Goal: Task Accomplishment & Management: Manage account settings

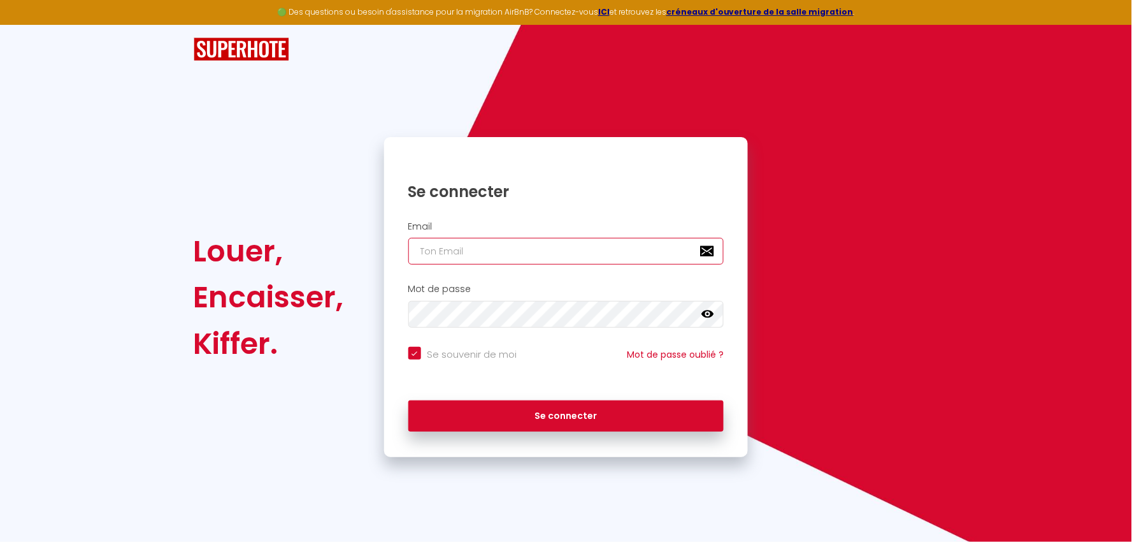
click at [526, 247] on input "email" at bounding box center [566, 251] width 316 height 27
click at [408, 400] on button "Se connecter" at bounding box center [566, 416] width 316 height 32
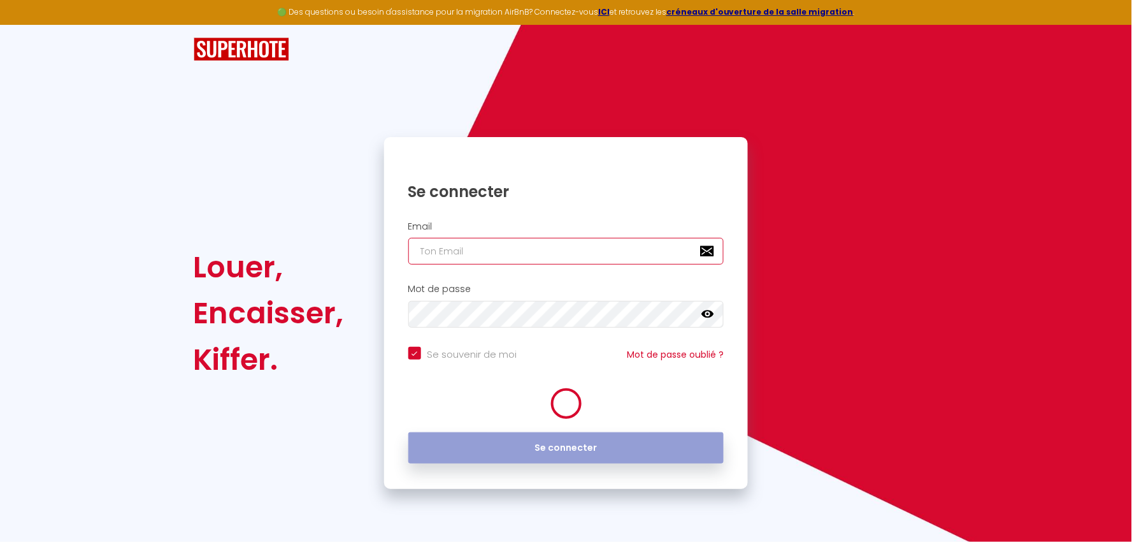
checkbox input "true"
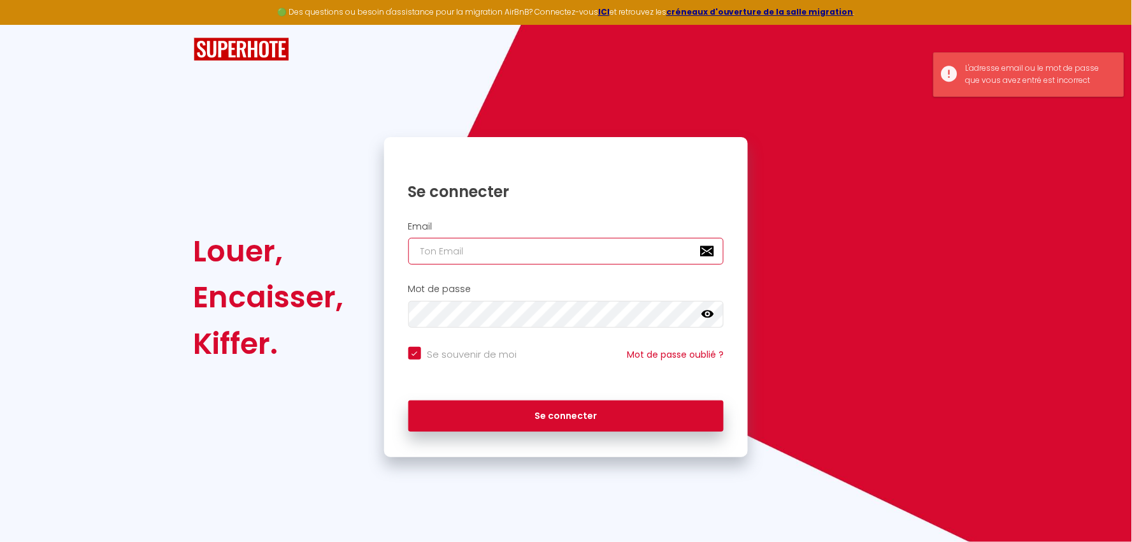
click at [508, 244] on input "email" at bounding box center [566, 251] width 316 height 27
type input "[EMAIL_ADDRESS][DOMAIN_NAME]"
click at [521, 399] on div "Se connecter" at bounding box center [566, 413] width 364 height 38
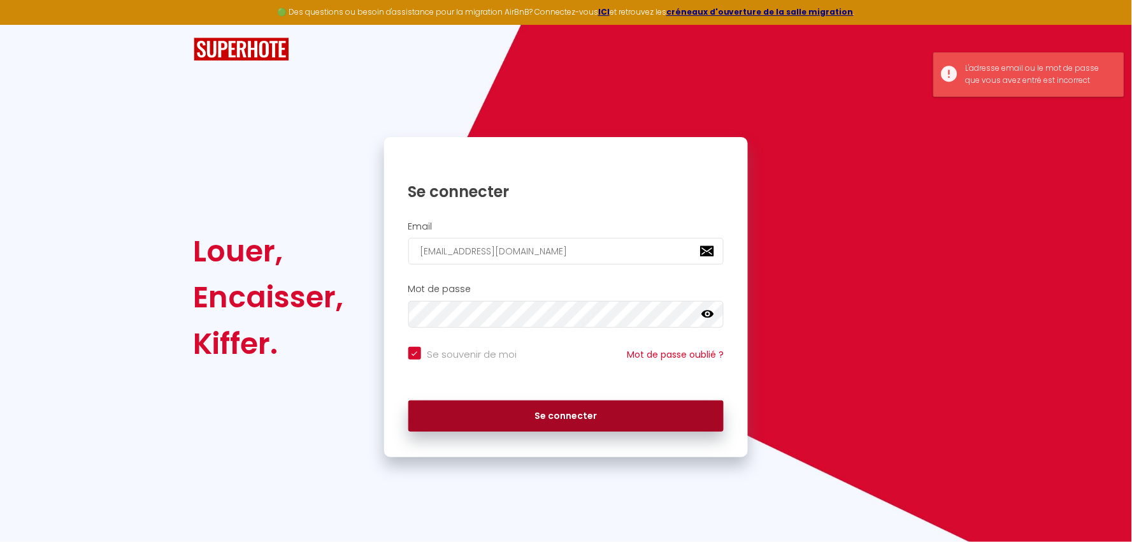
click at [527, 408] on button "Se connecter" at bounding box center [566, 416] width 316 height 32
checkbox input "true"
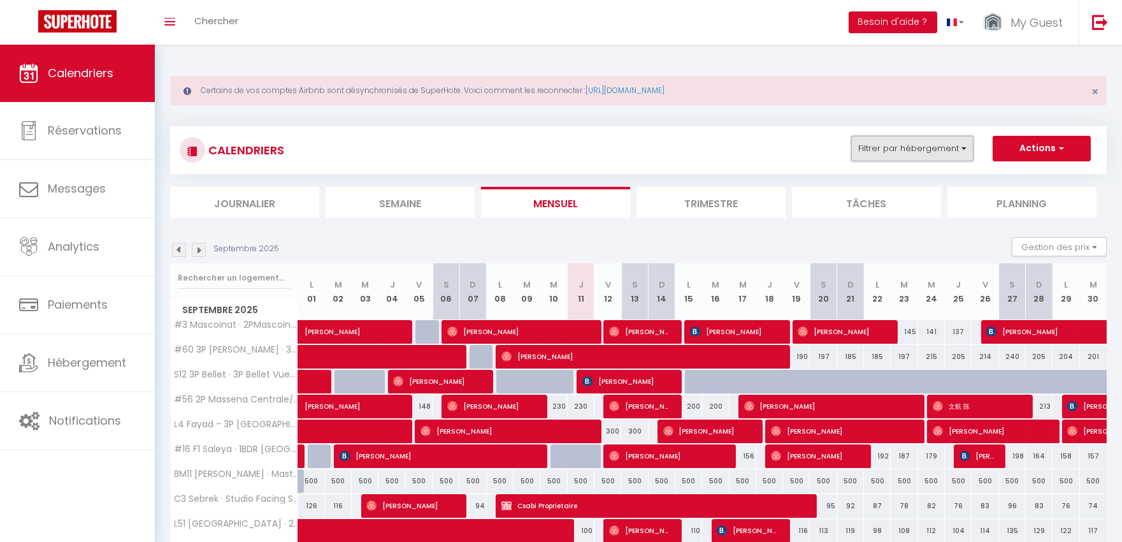
click at [926, 154] on button "Filtrer par hébergement" at bounding box center [912, 148] width 122 height 25
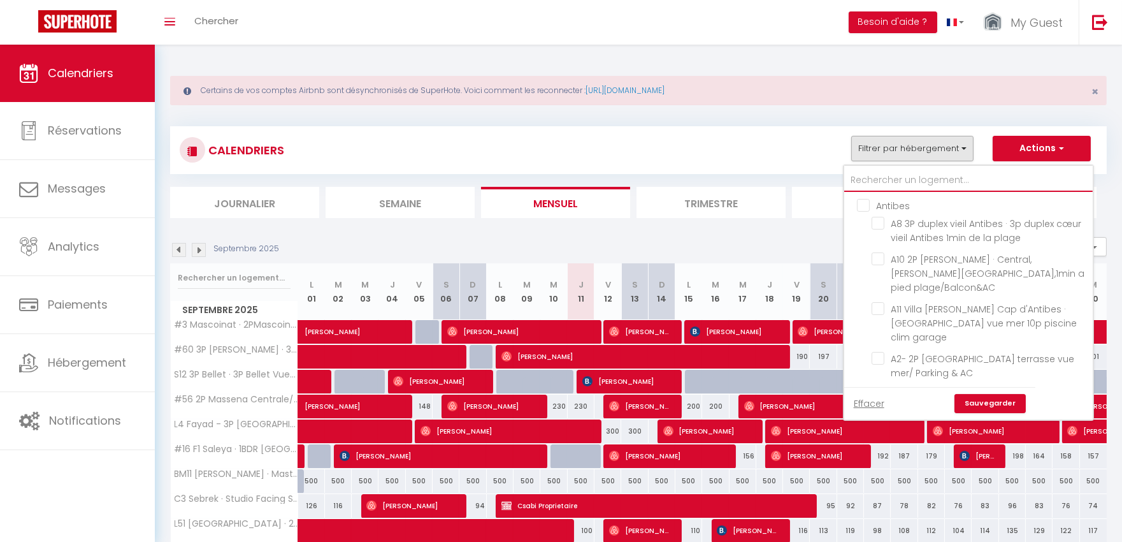
click at [893, 182] on input "text" at bounding box center [968, 180] width 248 height 23
type input "L1"
checkbox input "false"
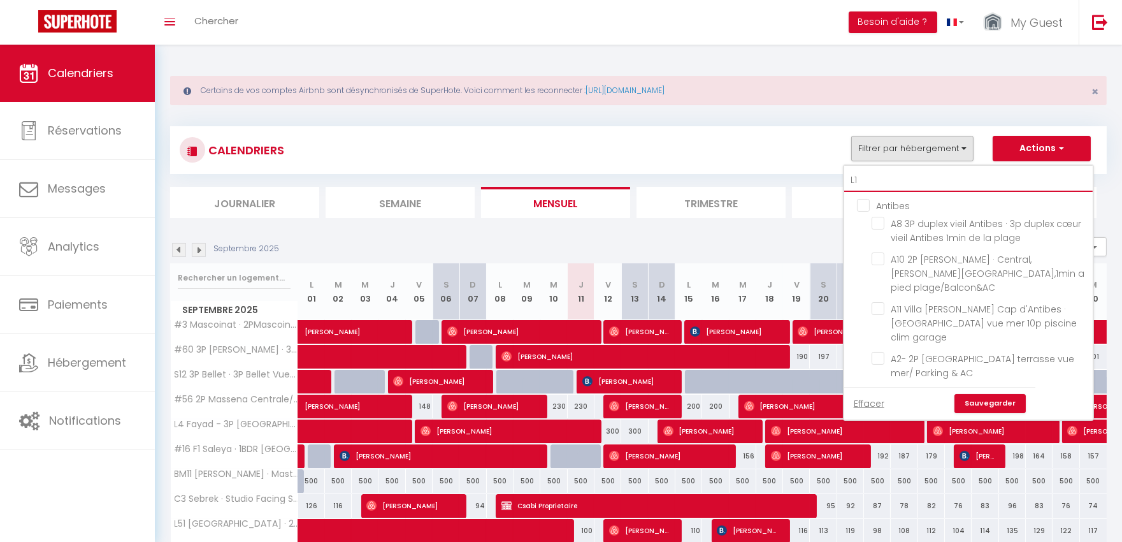
checkbox input "false"
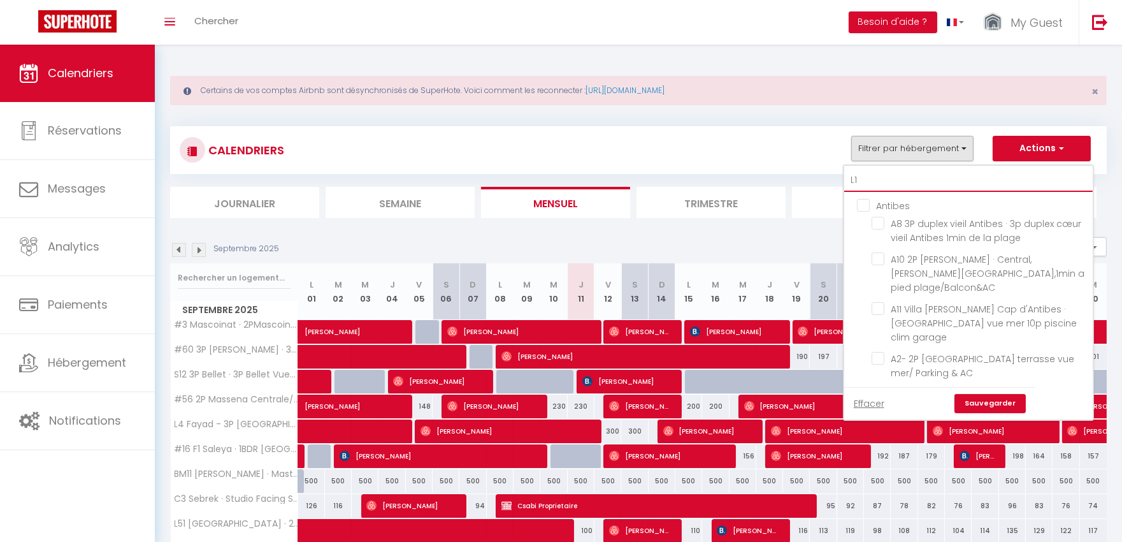
checkbox input "false"
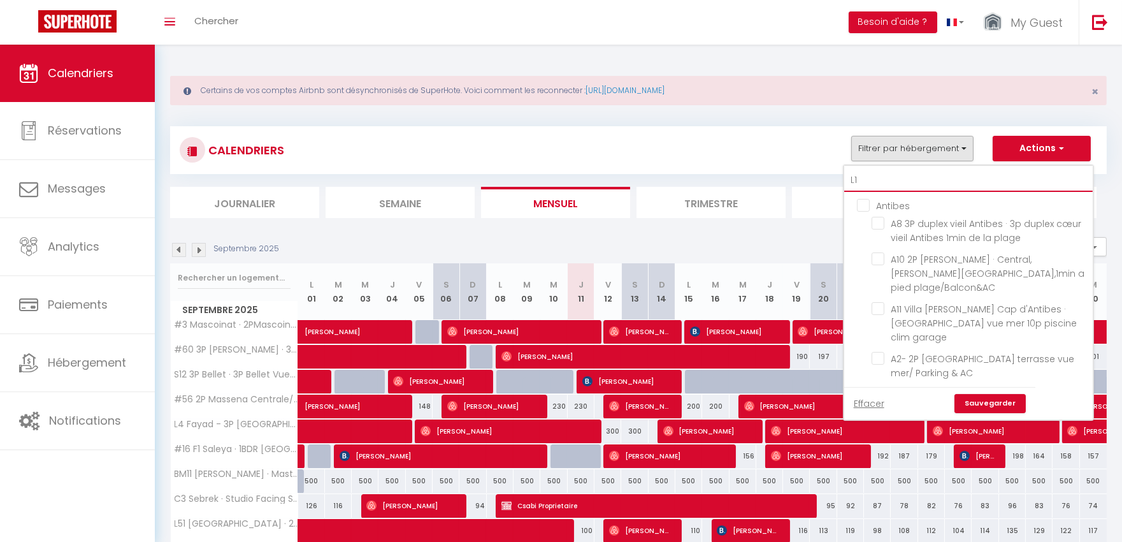
checkbox input "false"
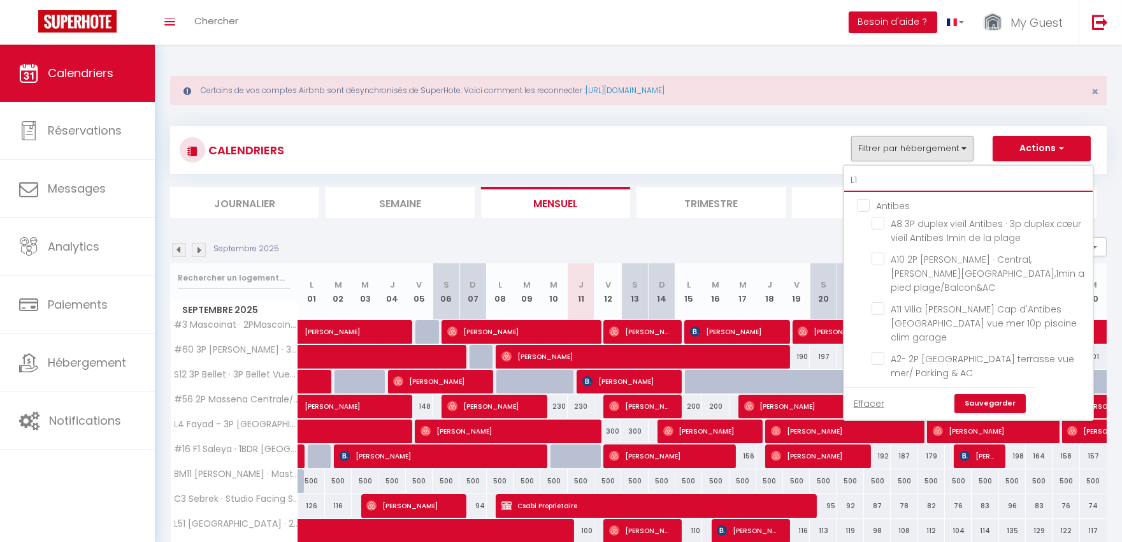
checkbox input "false"
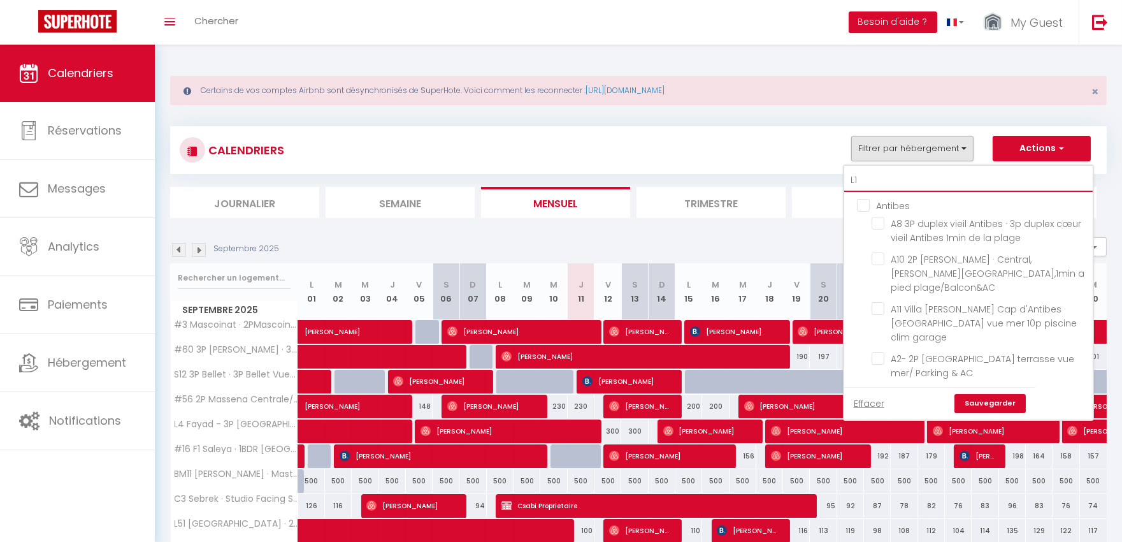
checkbox input "false"
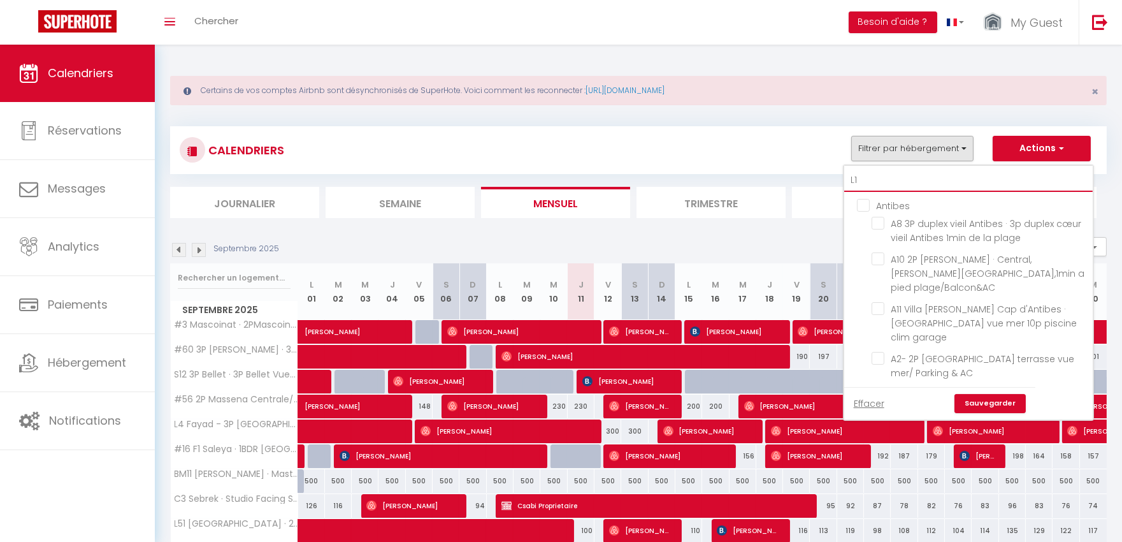
checkbox input "false"
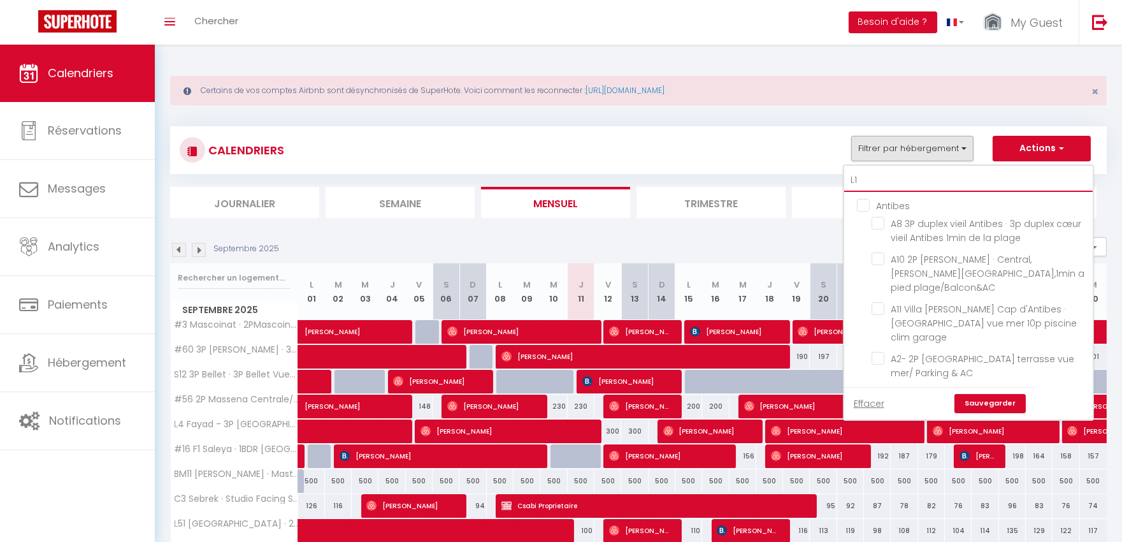
checkbox input "false"
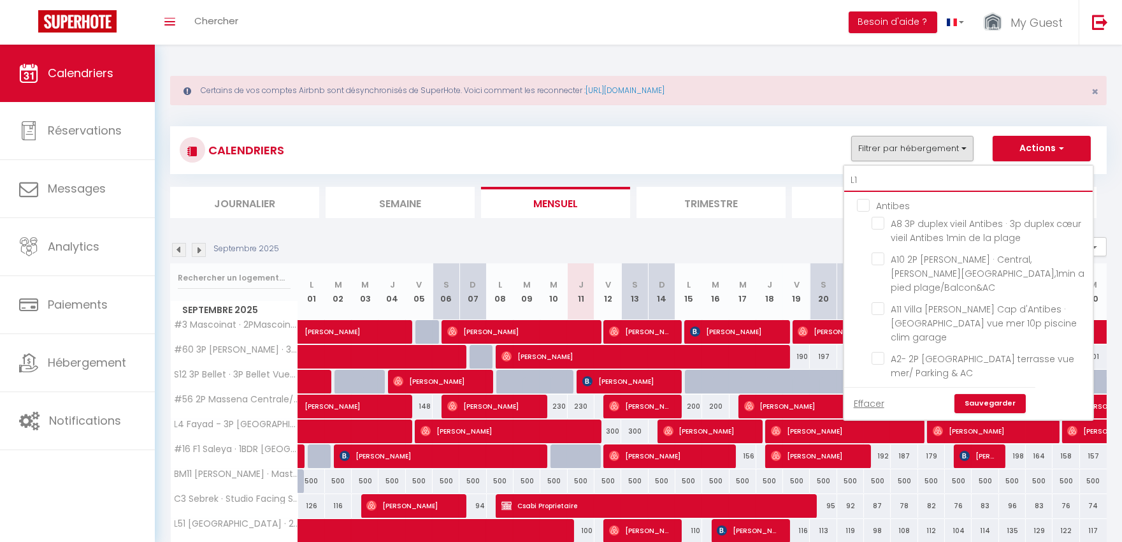
checkbox input "false"
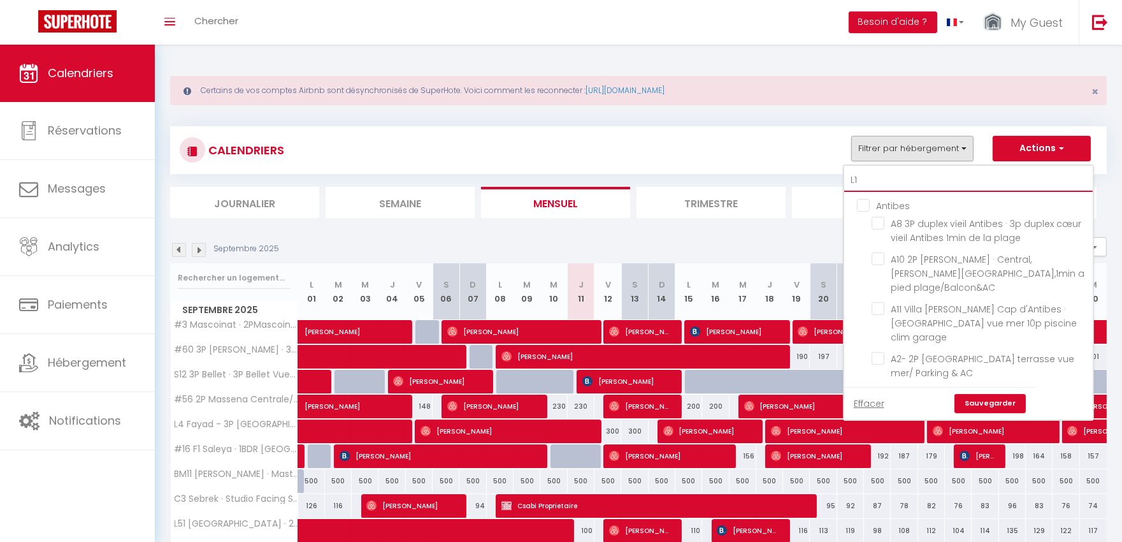
checkbox input "false"
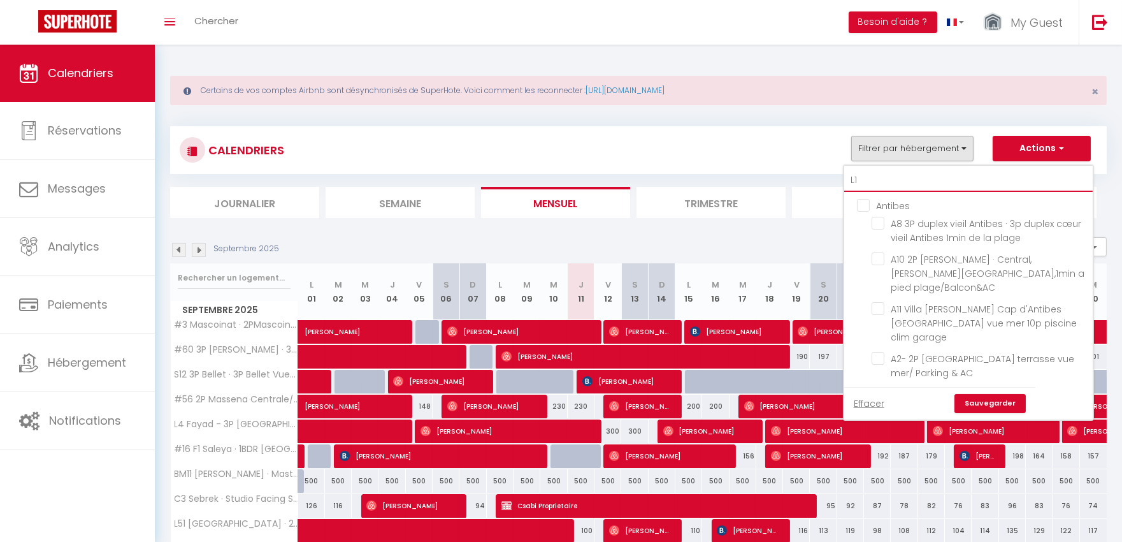
checkbox input "false"
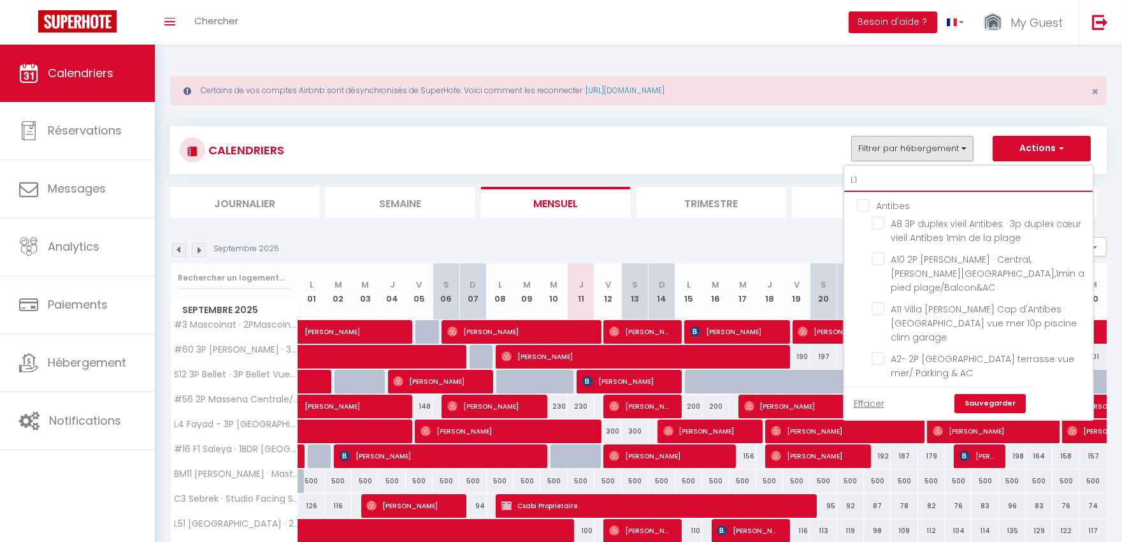
checkbox input "false"
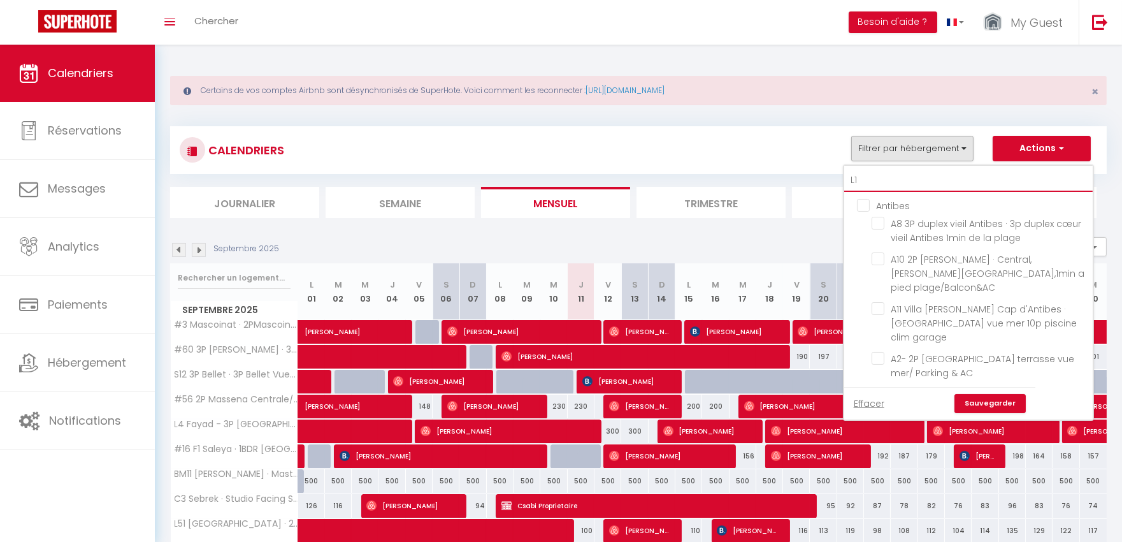
checkbox input "false"
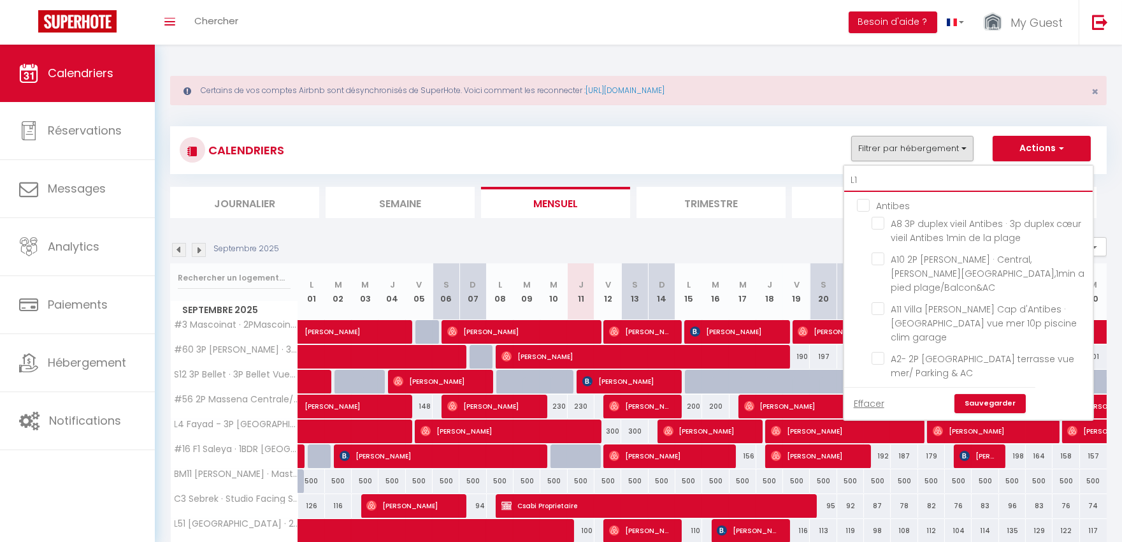
checkbox input "false"
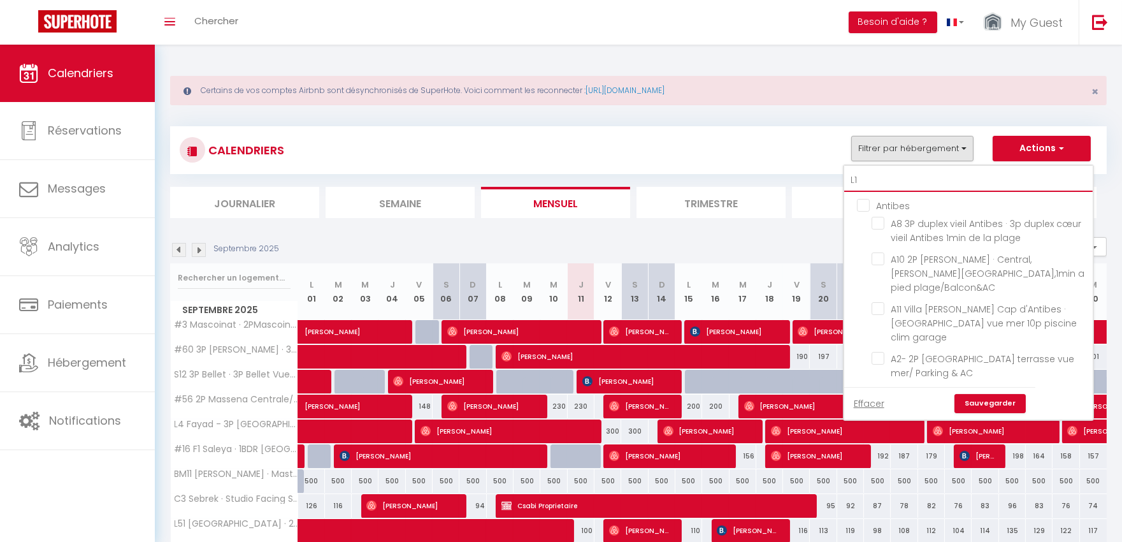
checkbox input "false"
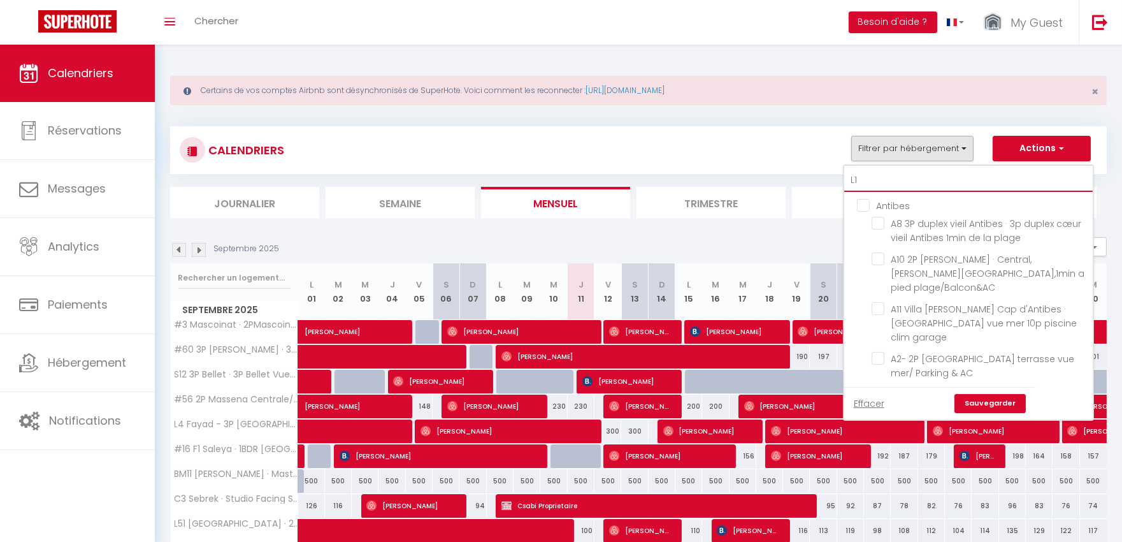
checkbox input "false"
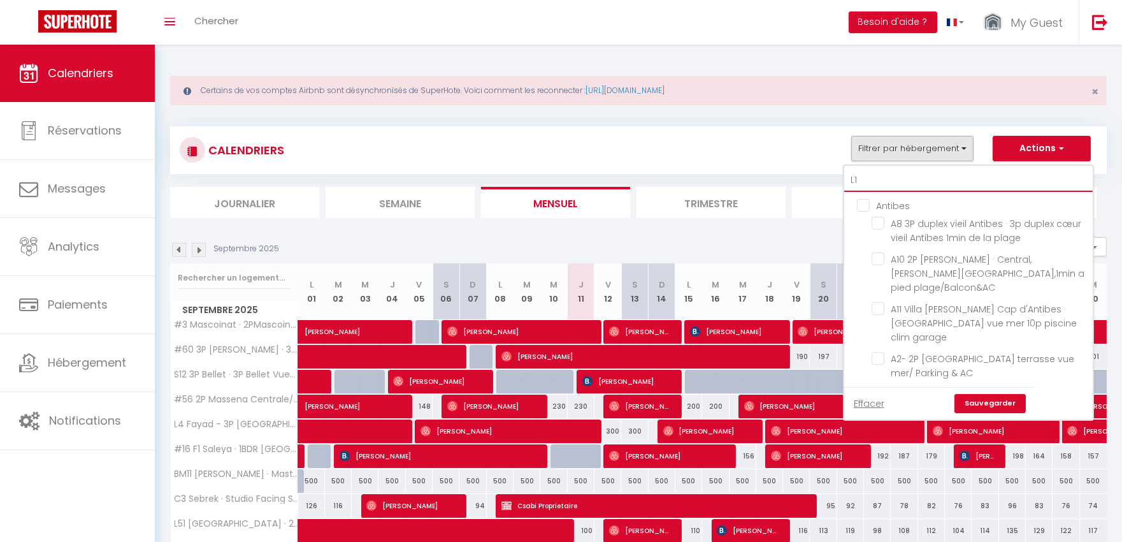
checkbox input "false"
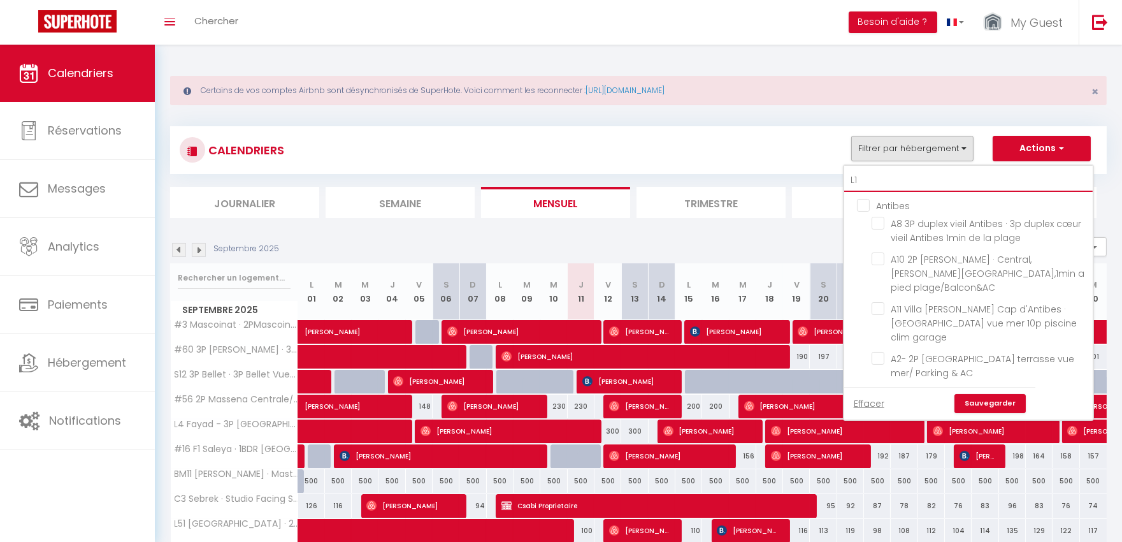
checkbox input "false"
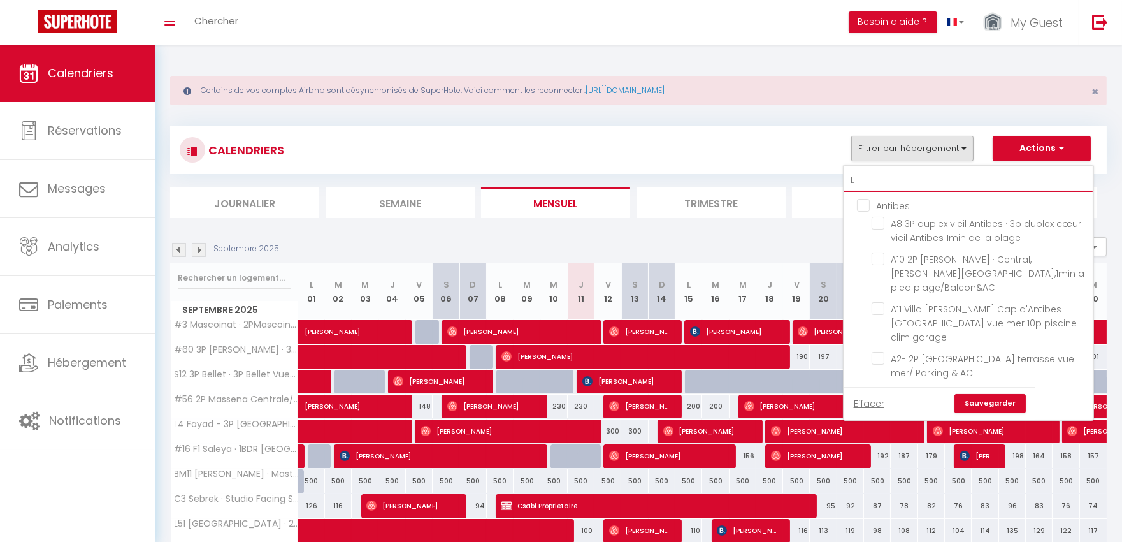
checkbox input "false"
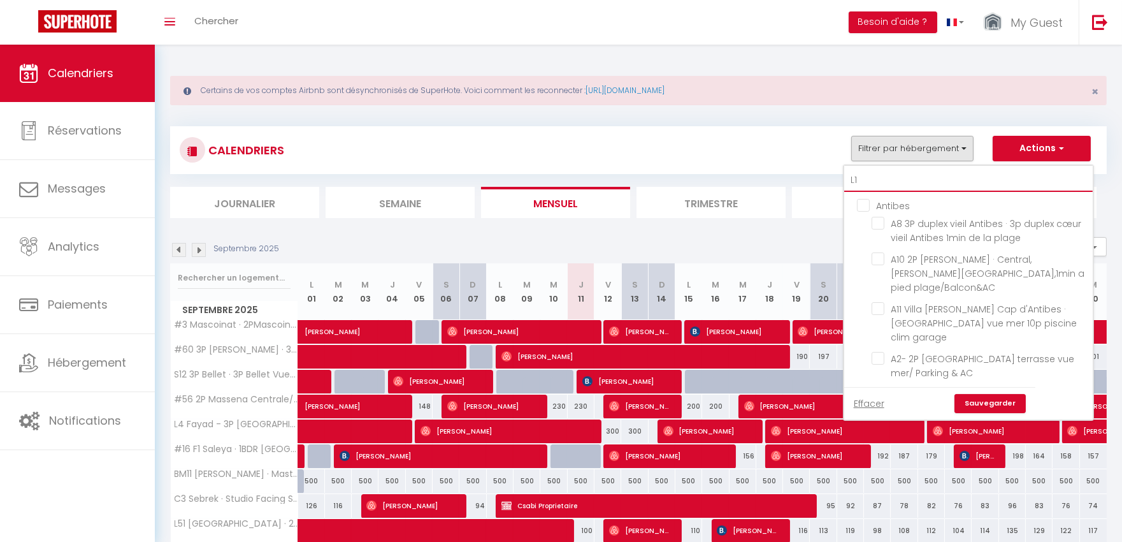
checkbox input "false"
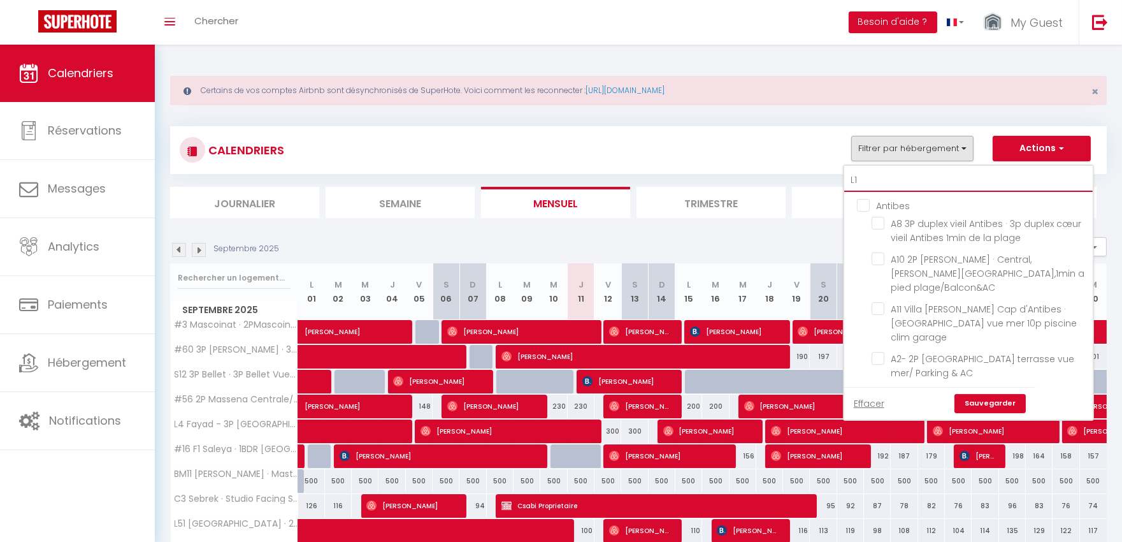
checkbox input "false"
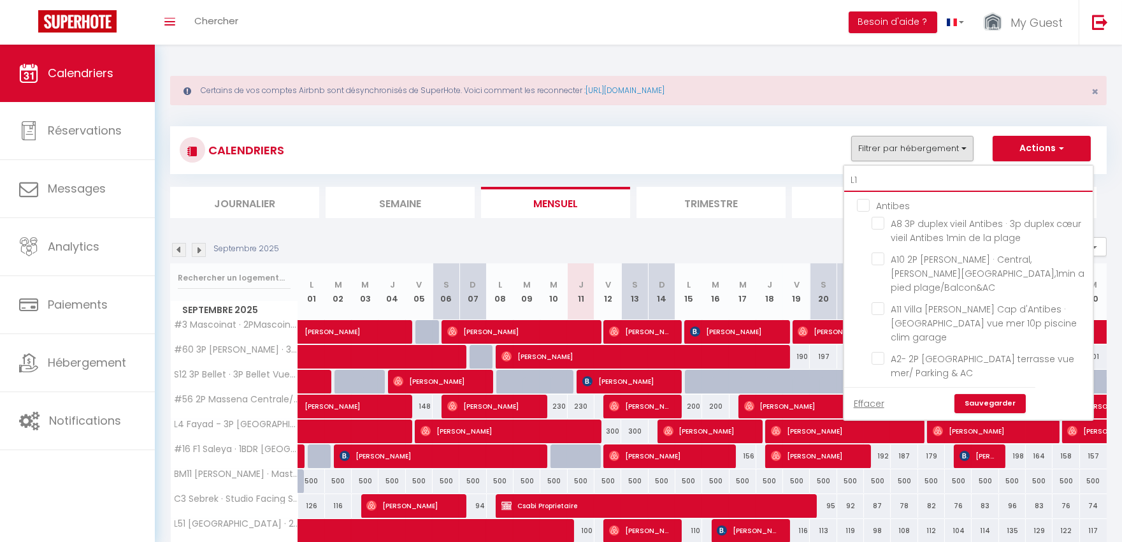
checkbox input "false"
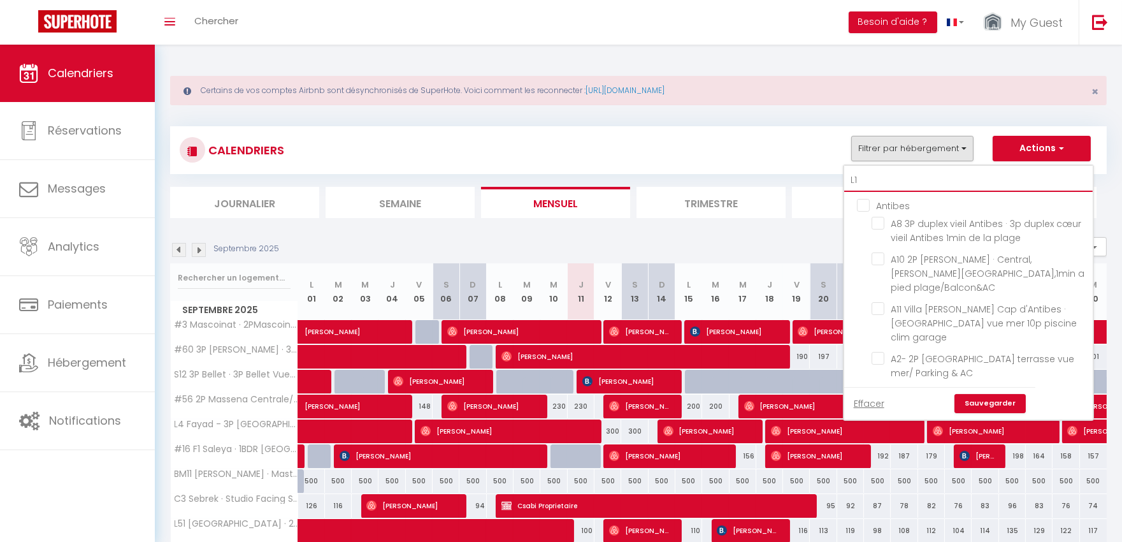
checkbox input "false"
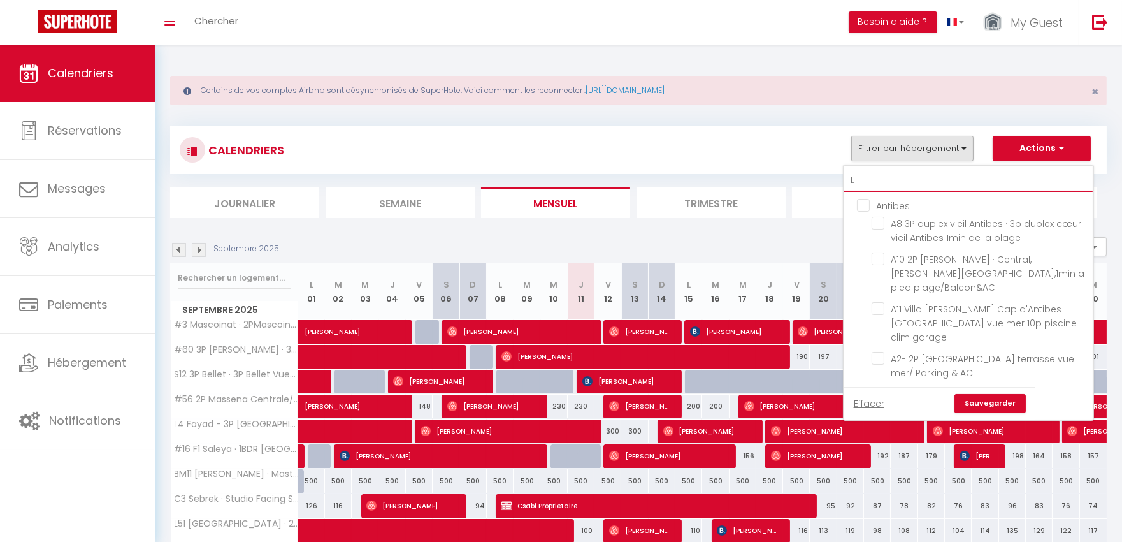
checkbox input "false"
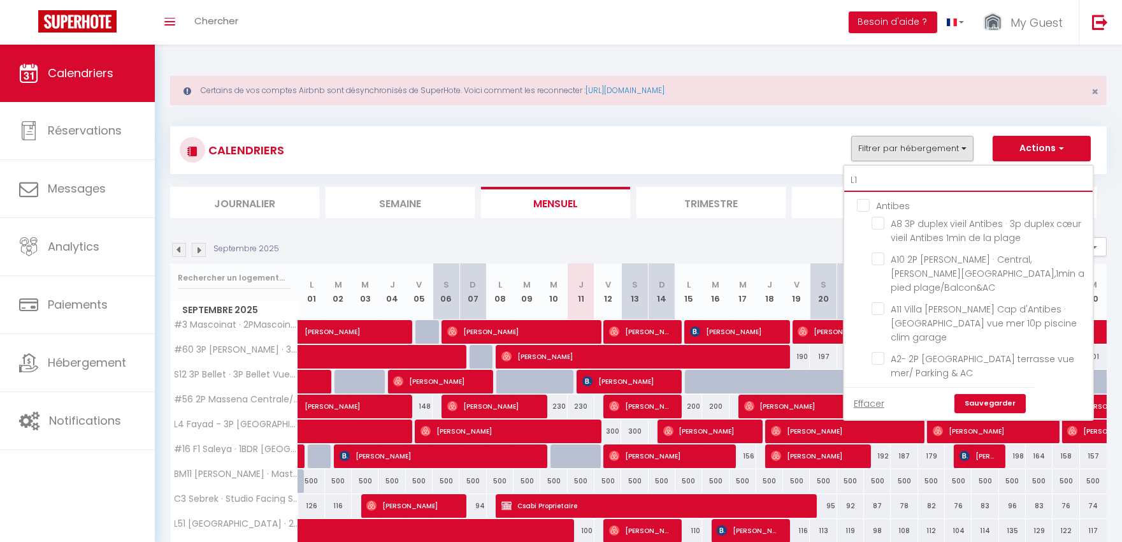
checkbox input "false"
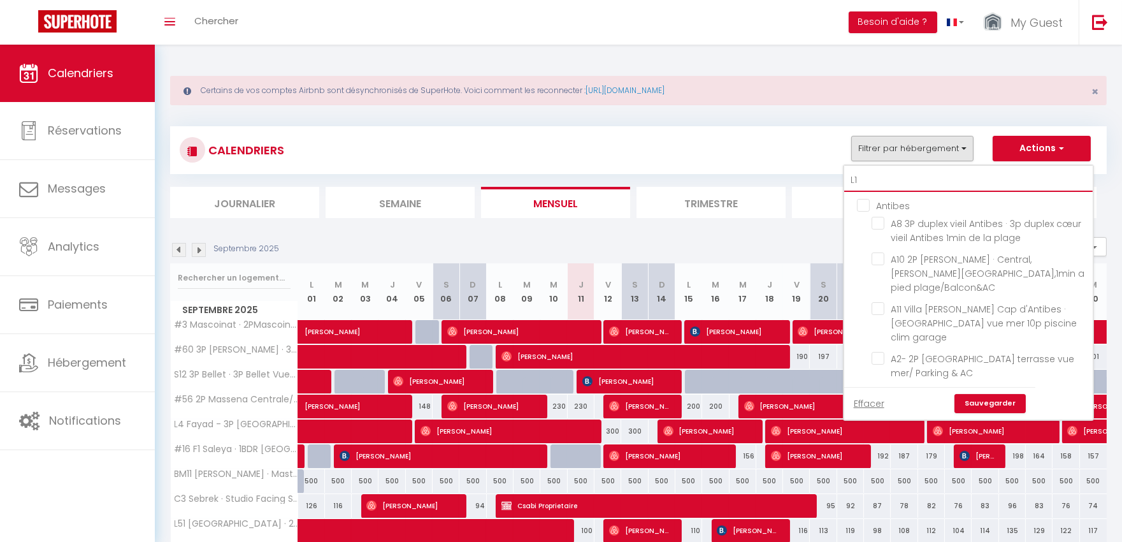
checkbox input "false"
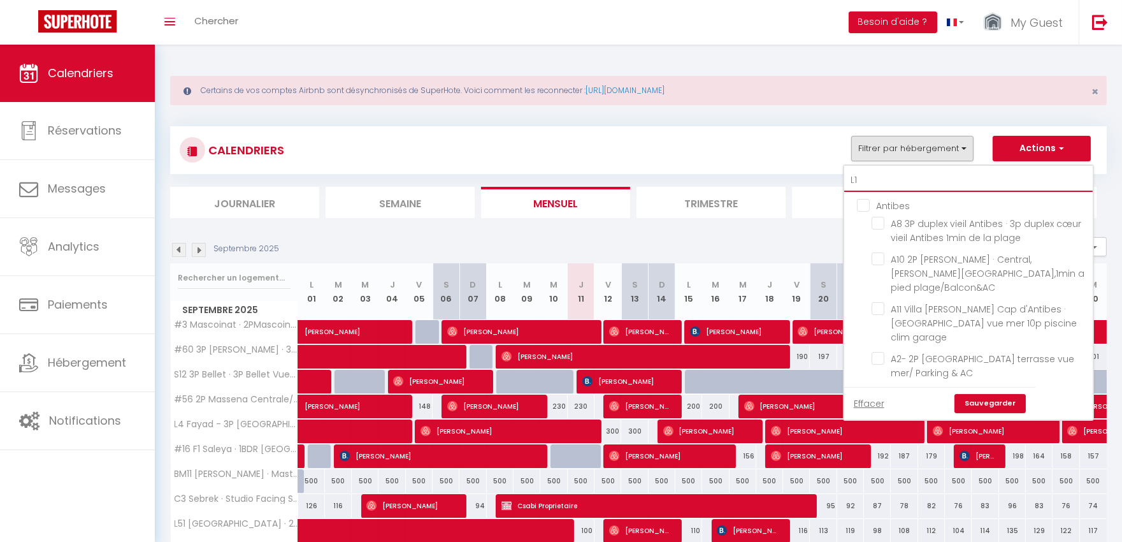
checkbox input "false"
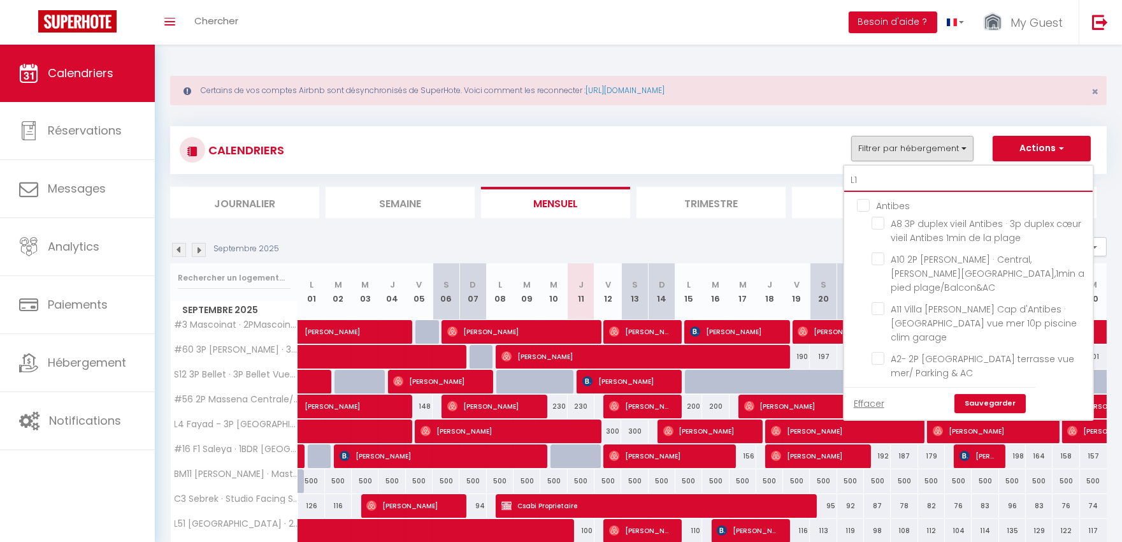
checkbox input "false"
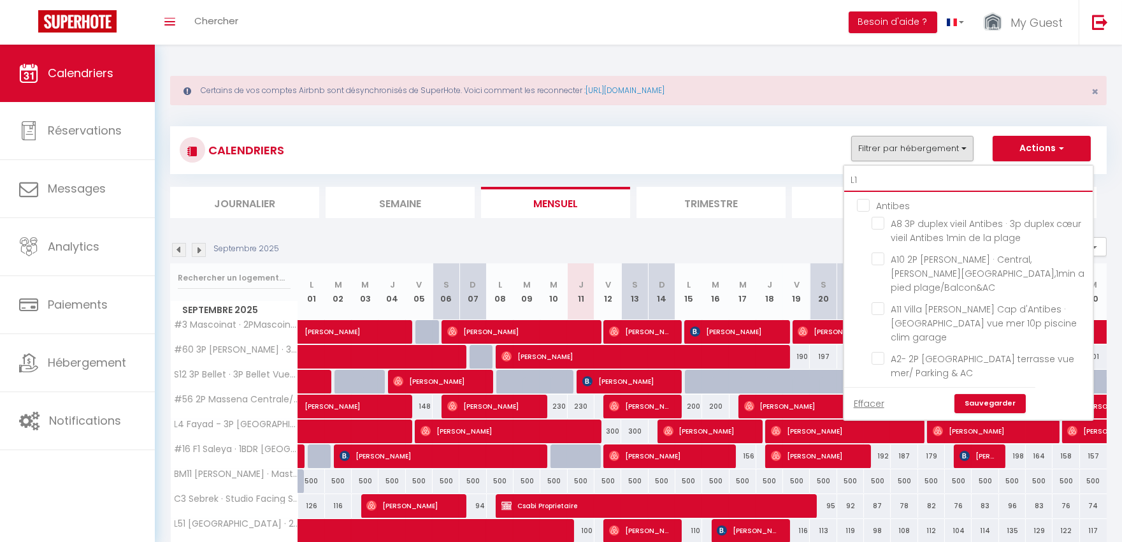
checkbox input "false"
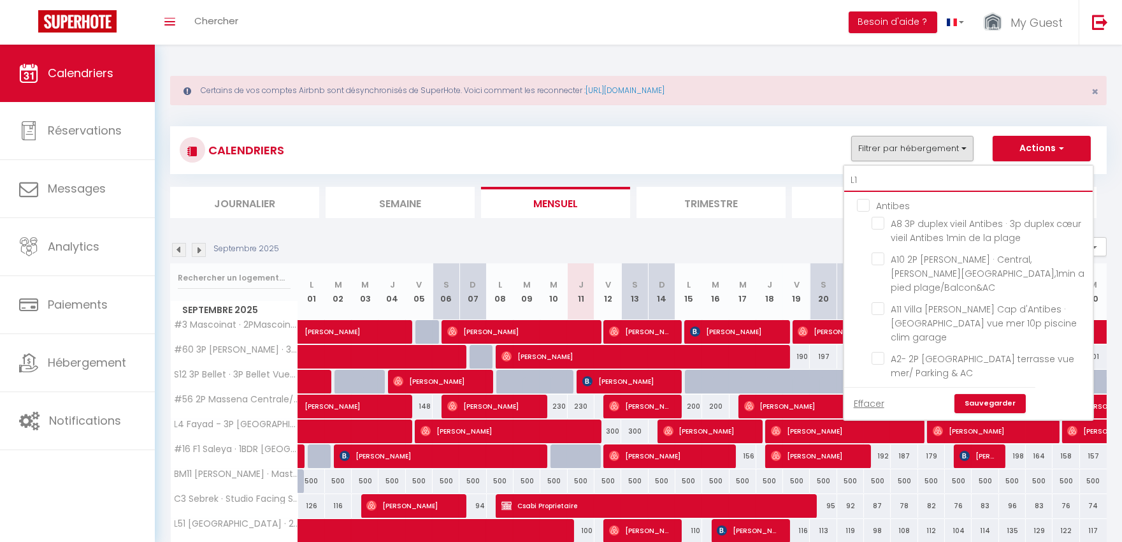
checkbox input "false"
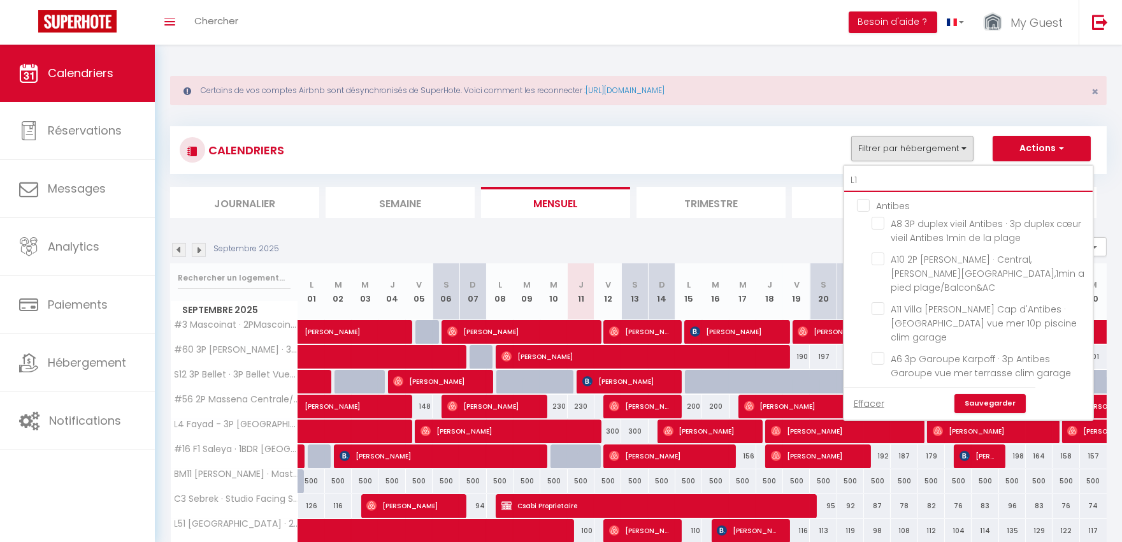
type input "L11"
checkbox input "false"
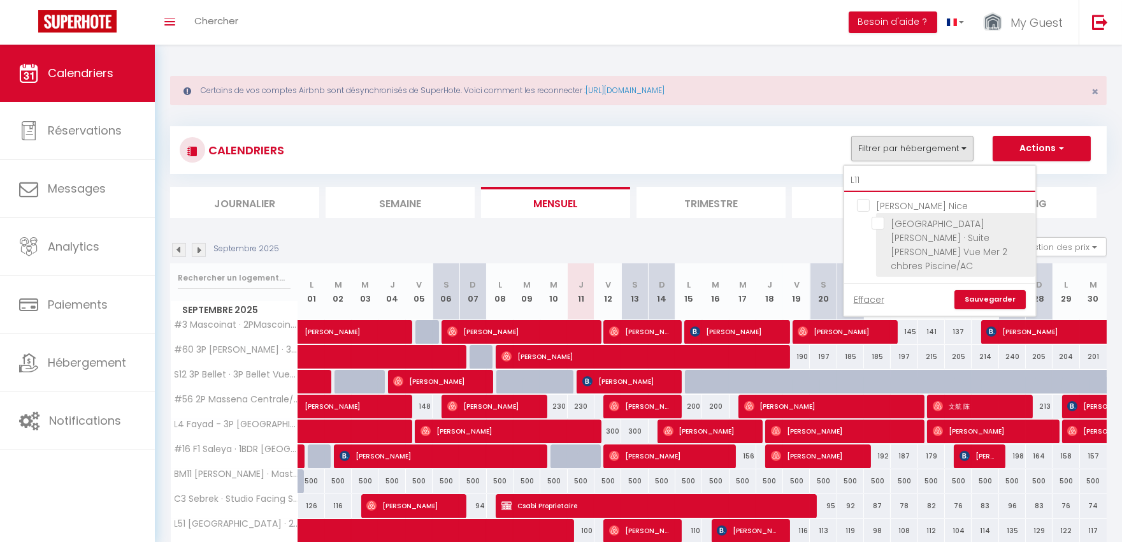
type input "L11"
click at [942, 224] on input "[GEOGRAPHIC_DATA][PERSON_NAME] · Suite [PERSON_NAME] Vue Mer 2 chbres Piscine/AC" at bounding box center [951, 223] width 159 height 13
checkbox input "true"
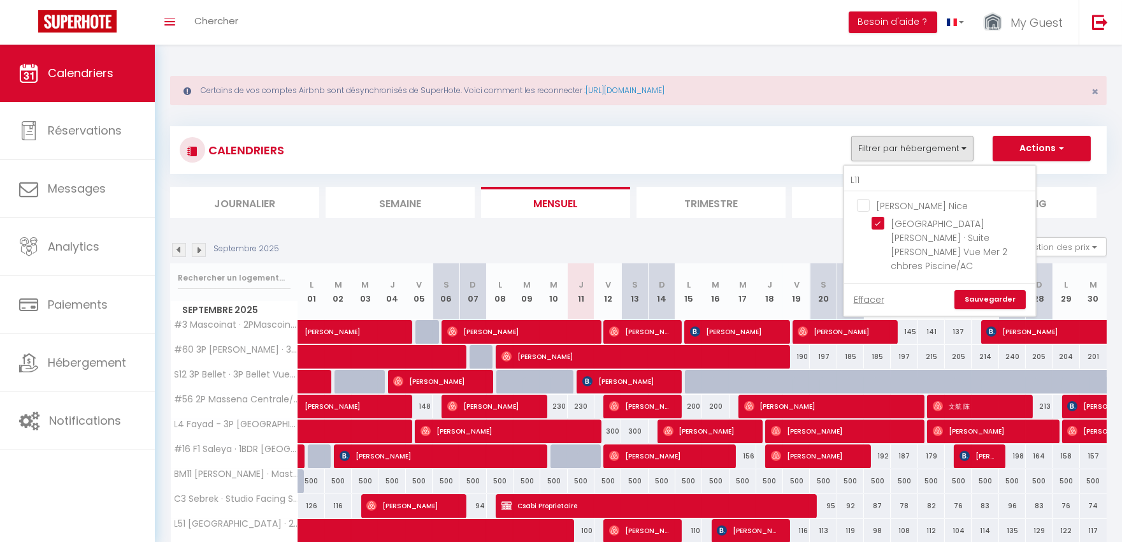
click at [986, 290] on link "Sauvegarder" at bounding box center [989, 299] width 71 height 19
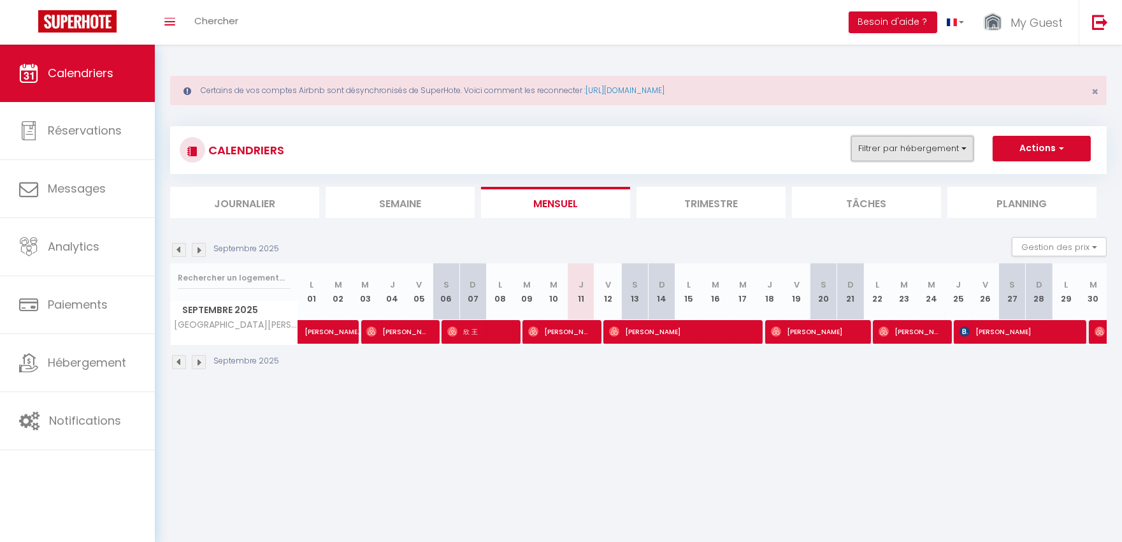
click at [906, 142] on button "Filtrer par hébergement" at bounding box center [912, 148] width 122 height 25
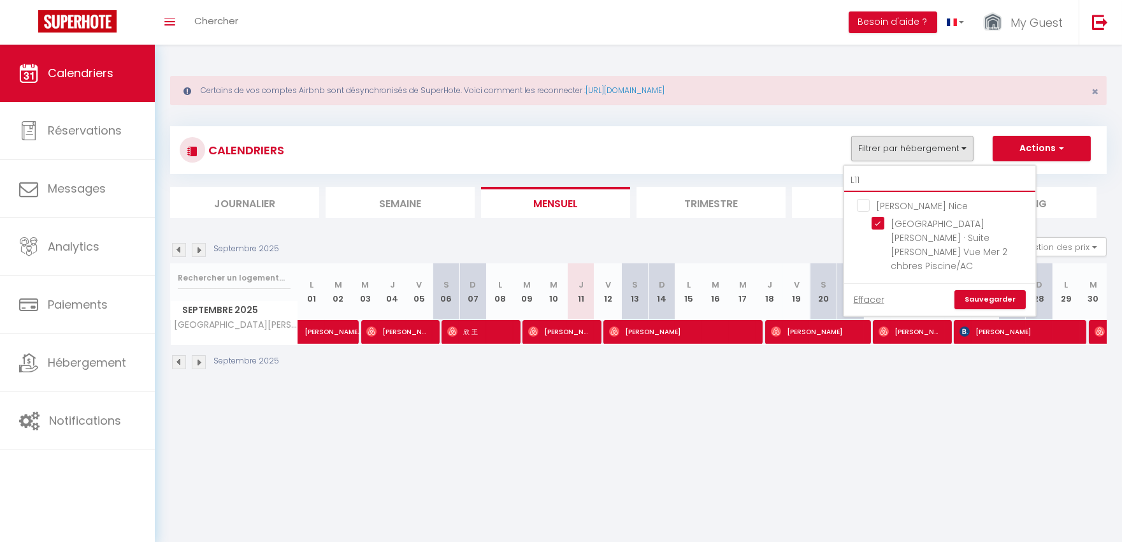
click at [894, 181] on input "L11" at bounding box center [939, 180] width 191 height 23
type input "#"
checkbox input "false"
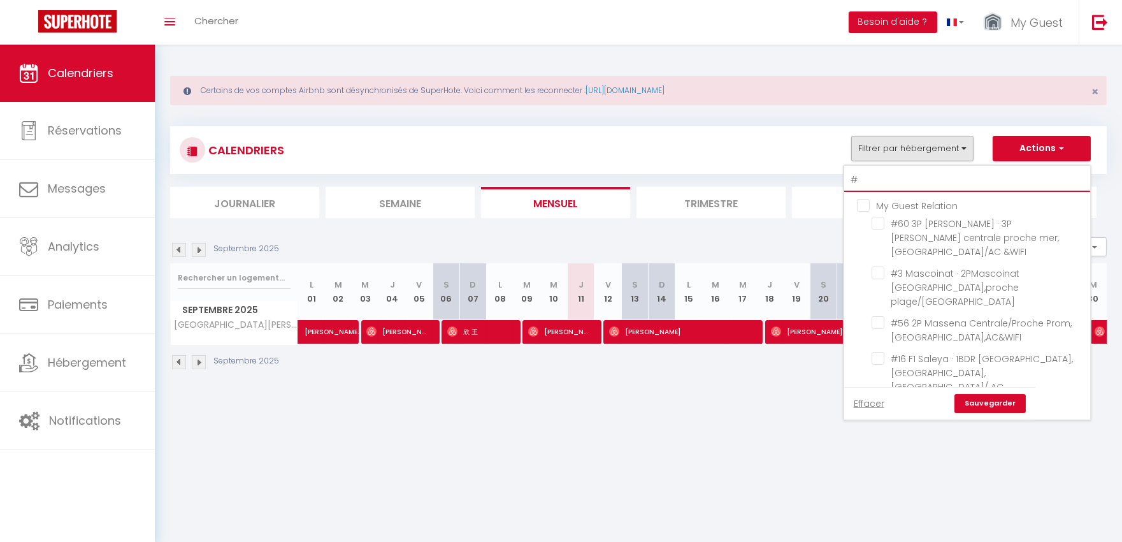
type input "#9"
checkbox input "false"
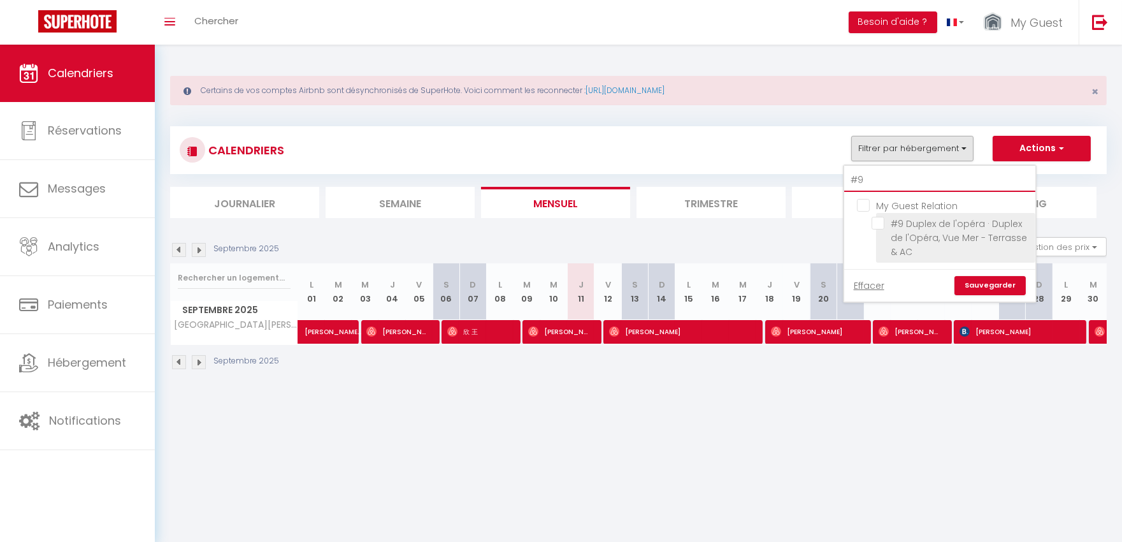
type input "#9"
click at [913, 227] on input "#9 Duplex de l'opéra · Duplex de l'Opéra, Vue Mer - Terrasse & AC" at bounding box center [951, 223] width 159 height 13
checkbox input "true"
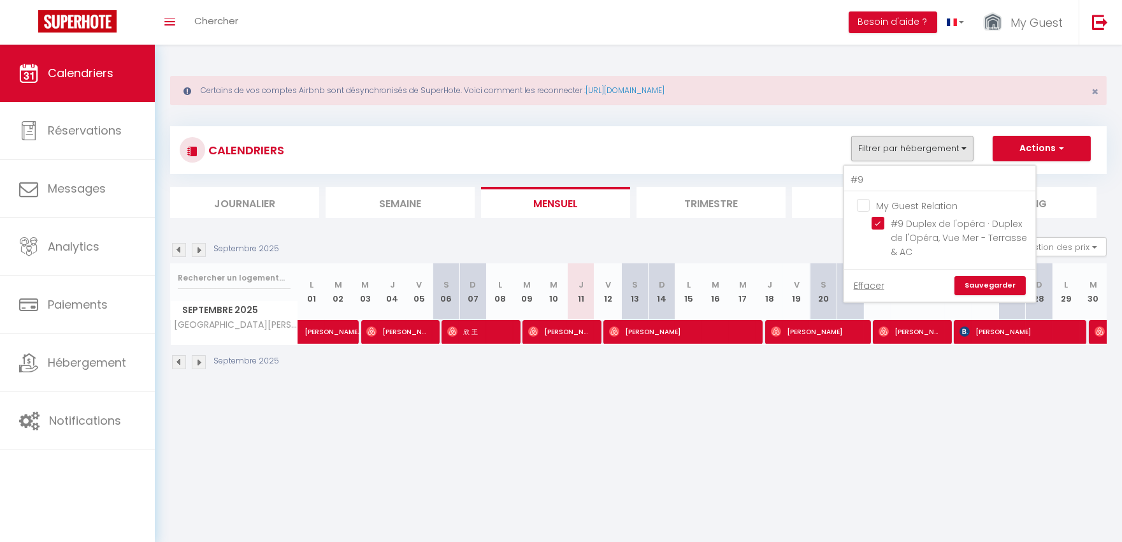
click at [980, 282] on link "Sauvegarder" at bounding box center [989, 285] width 71 height 19
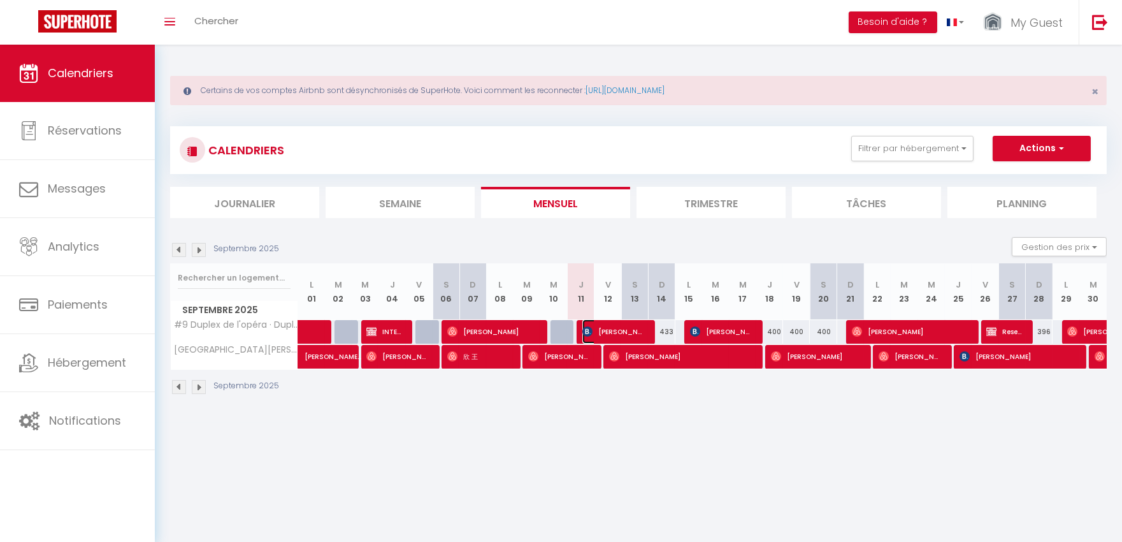
click at [638, 328] on span "[PERSON_NAME] [PERSON_NAME]" at bounding box center [613, 331] width 62 height 24
select select "OK"
select select "KO"
select select "0"
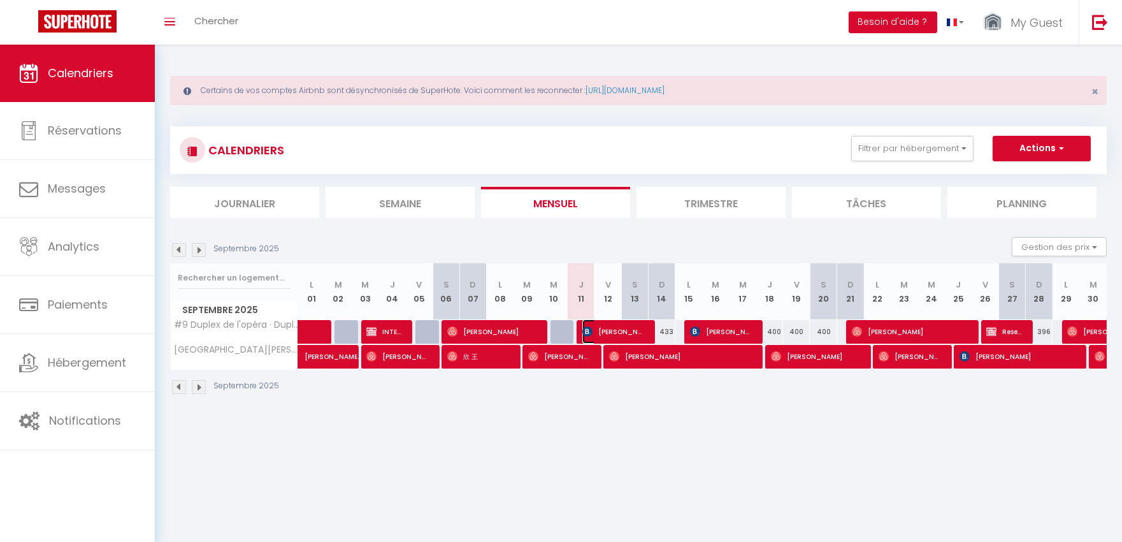
select select "1"
select select
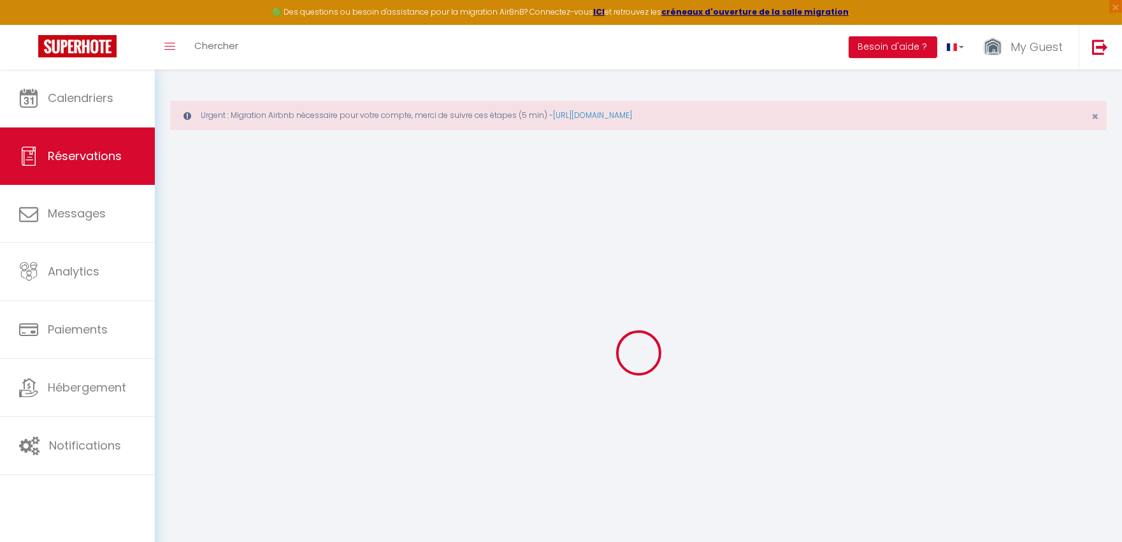
select select
checkbox input "false"
type textarea "** THIS RESERVATION HAS BEEN PRE-PAID ** Approximate time of arrival: between 1…"
type textarea "NPO FAIRE BM11 EN DEP [PERSON_NAME] [PERSON_NAME]"
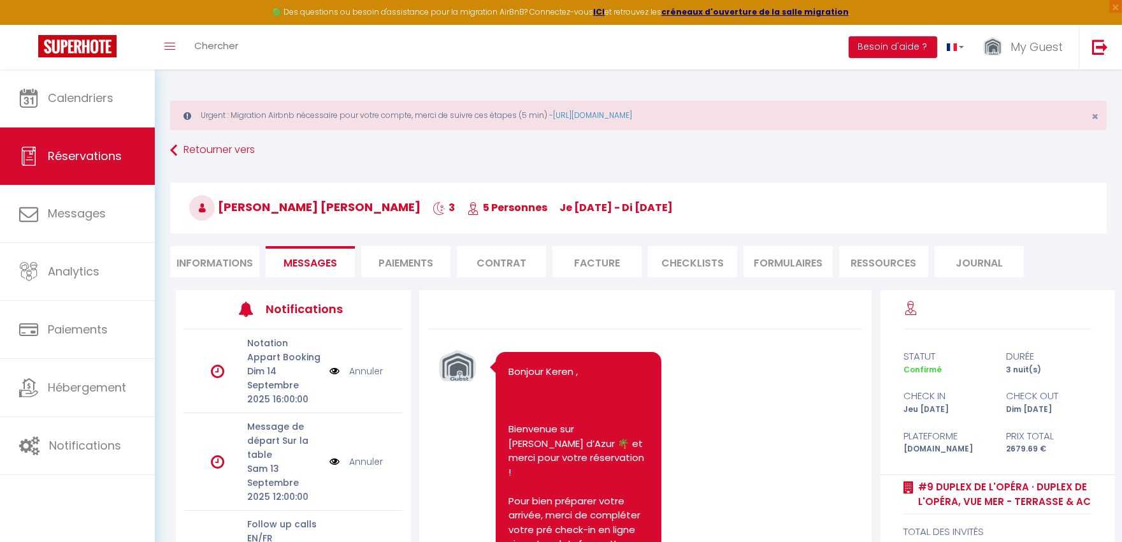
scroll to position [3826, 0]
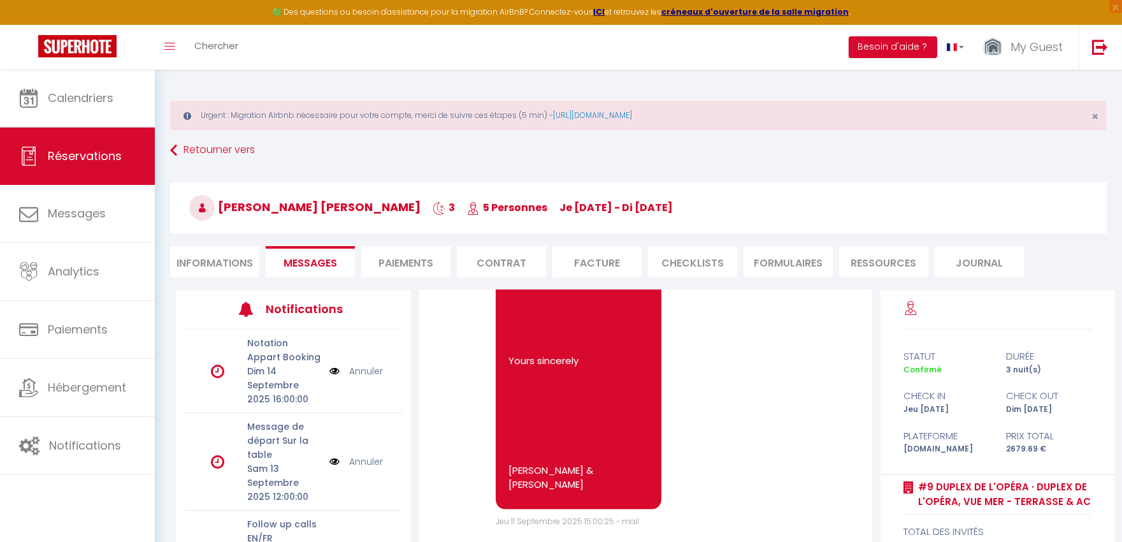
click at [215, 268] on li "Informations" at bounding box center [214, 261] width 89 height 31
select select
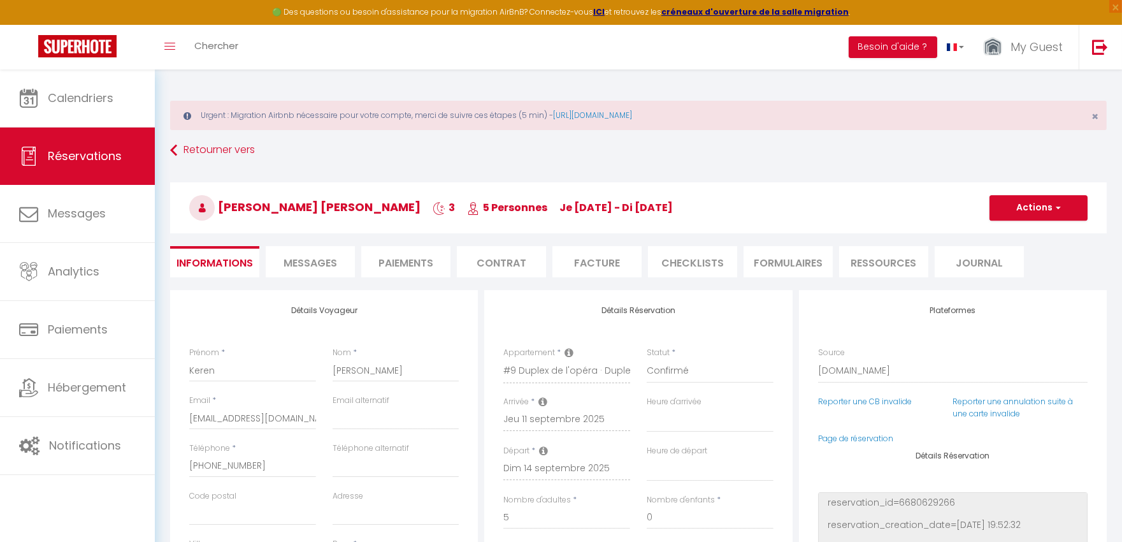
click at [288, 259] on span "Messages" at bounding box center [311, 262] width 54 height 15
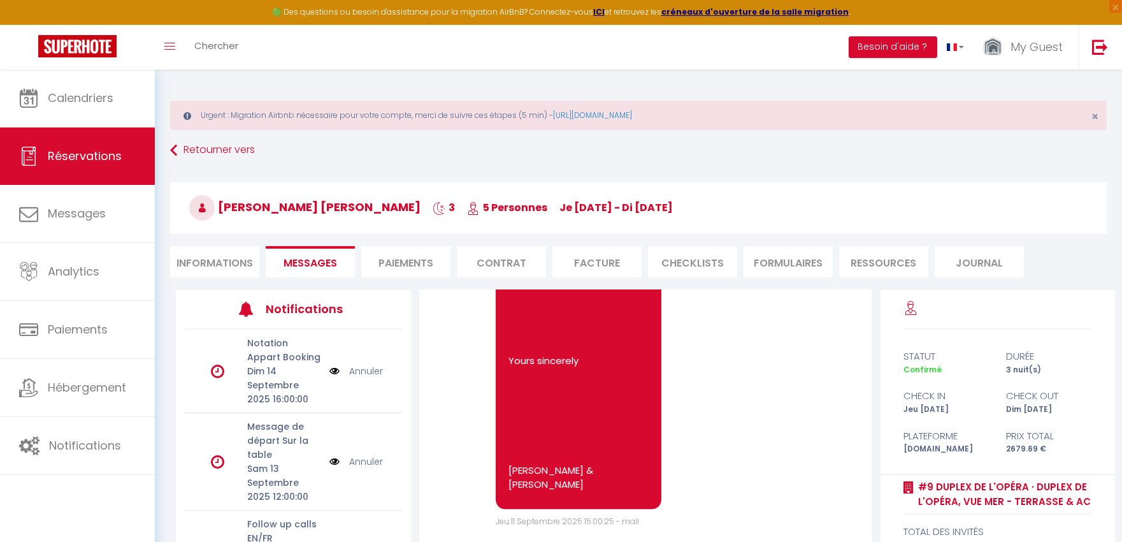
click at [352, 366] on link "Annuler" at bounding box center [366, 371] width 34 height 14
